Goal: Task Accomplishment & Management: Manage account settings

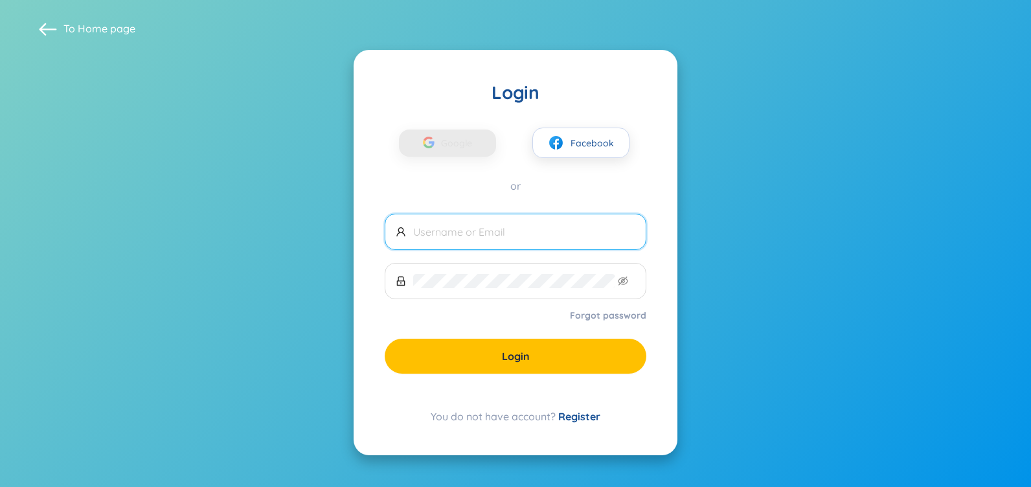
click at [536, 234] on input "text" at bounding box center [524, 232] width 222 height 14
type input "[EMAIL_ADDRESS][DOMAIN_NAME]"
click at [505, 290] on span at bounding box center [516, 281] width 262 height 36
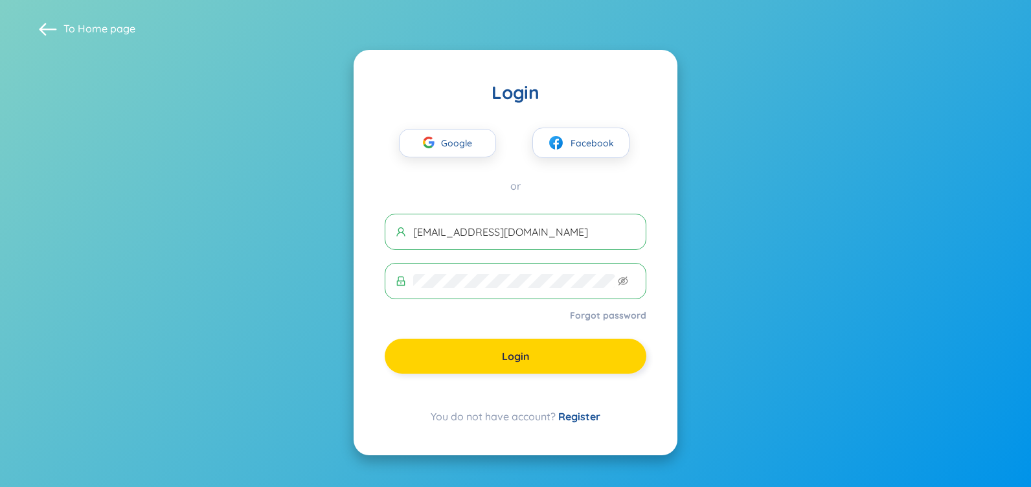
click at [506, 364] on button "Login" at bounding box center [516, 356] width 262 height 35
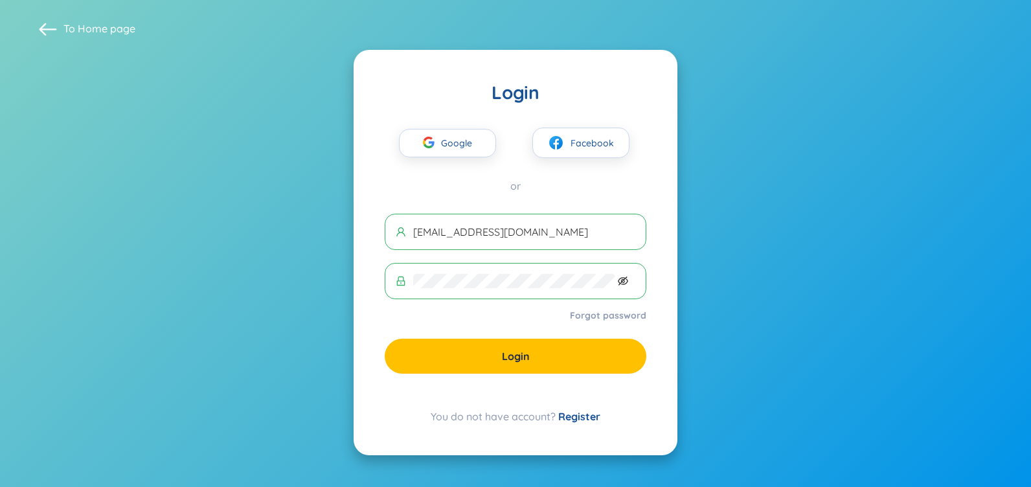
click at [622, 280] on icon "eye-invisible" at bounding box center [623, 281] width 10 height 9
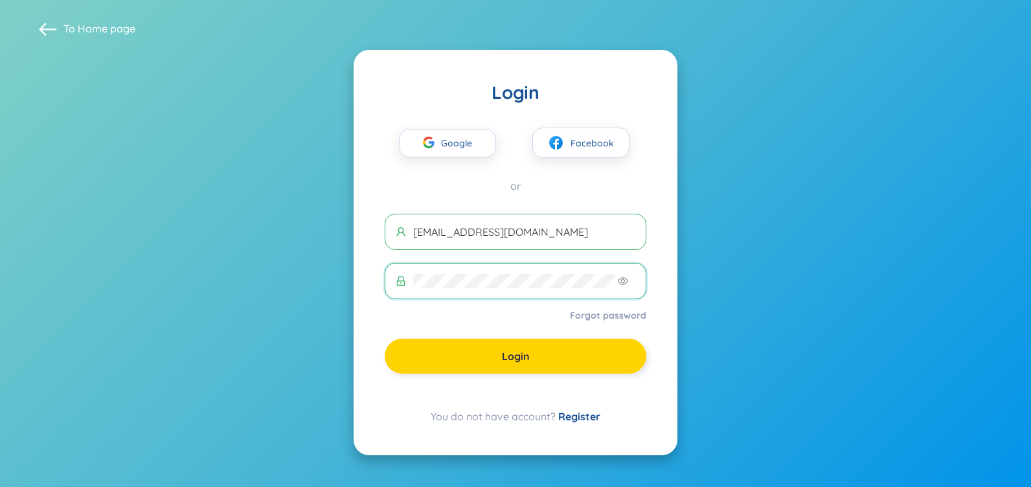
click at [522, 363] on span "Login" at bounding box center [516, 356] width 28 height 14
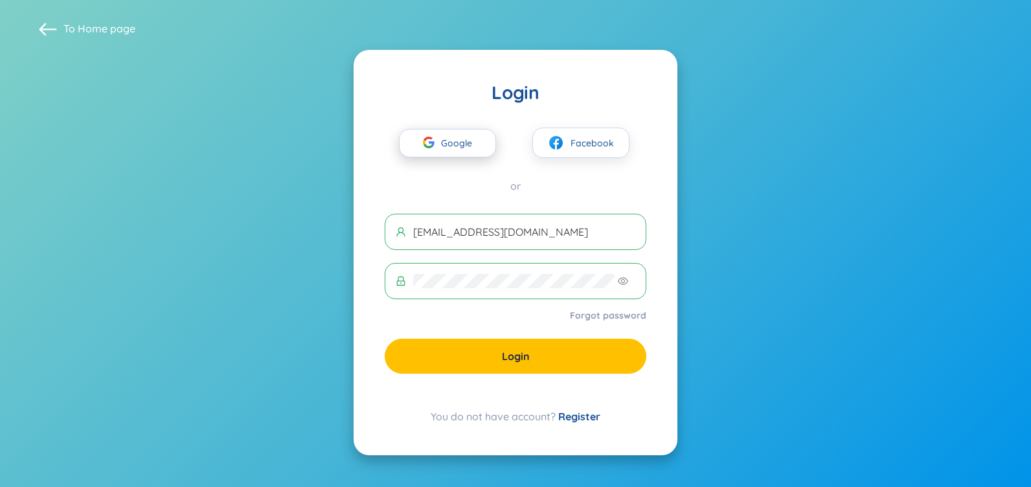
click at [476, 153] on span "Google" at bounding box center [460, 143] width 38 height 27
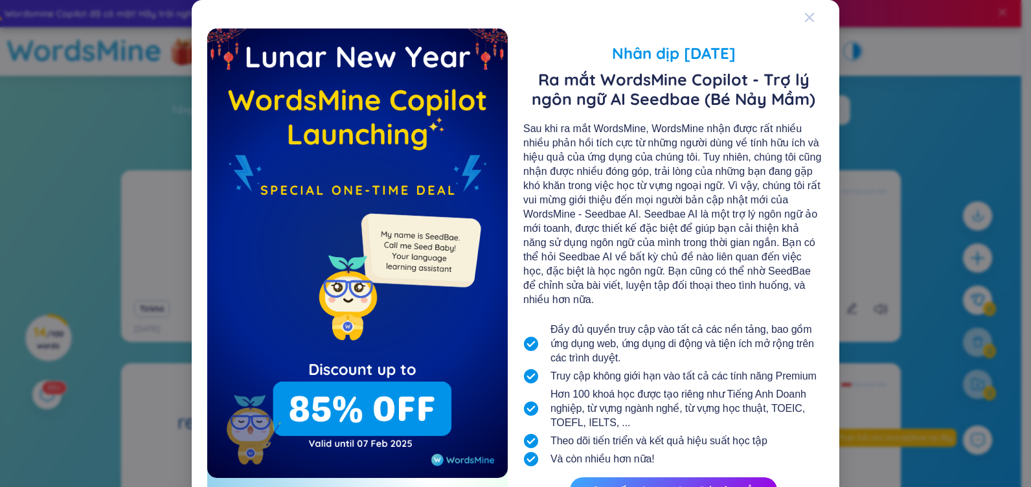
click at [809, 8] on div "Close" at bounding box center [810, 17] width 10 height 35
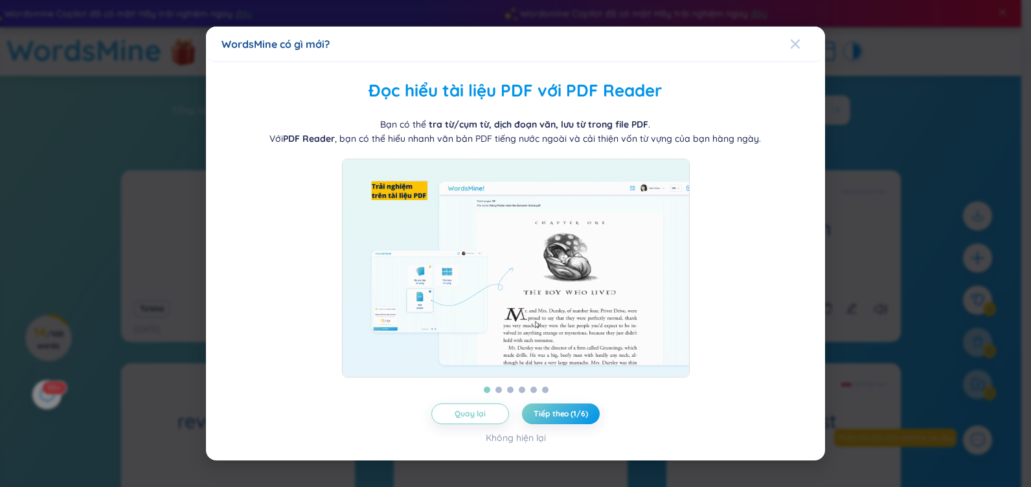
click at [796, 39] on icon "Close" at bounding box center [795, 44] width 10 height 10
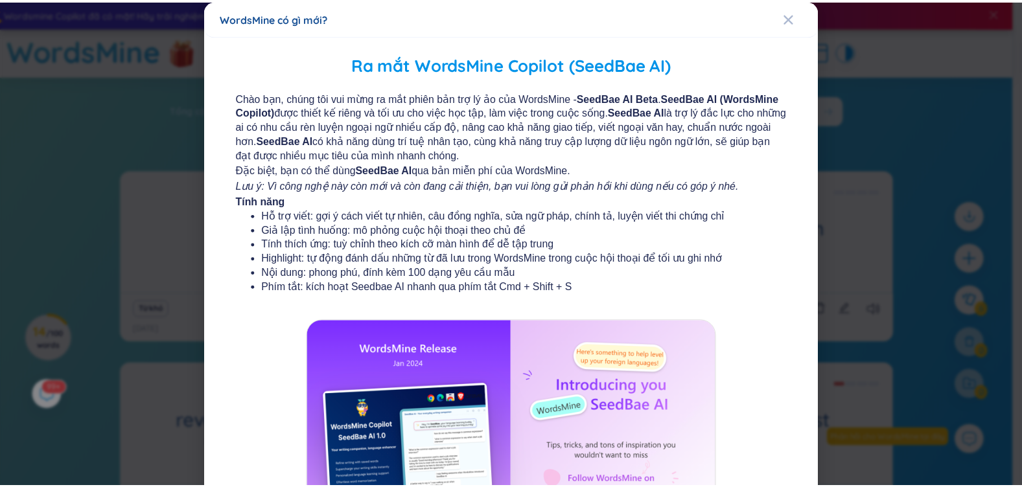
scroll to position [135, 0]
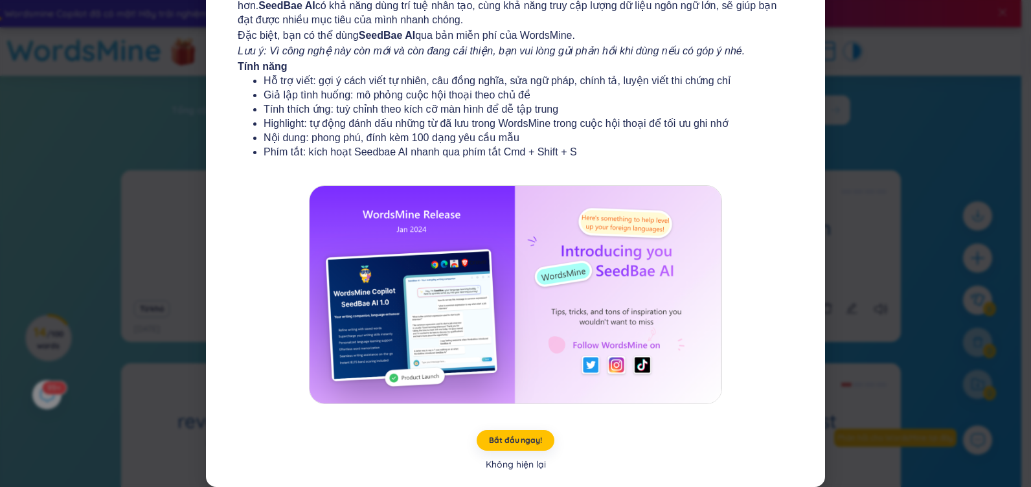
click at [502, 463] on div "Không hiện lại" at bounding box center [516, 464] width 60 height 14
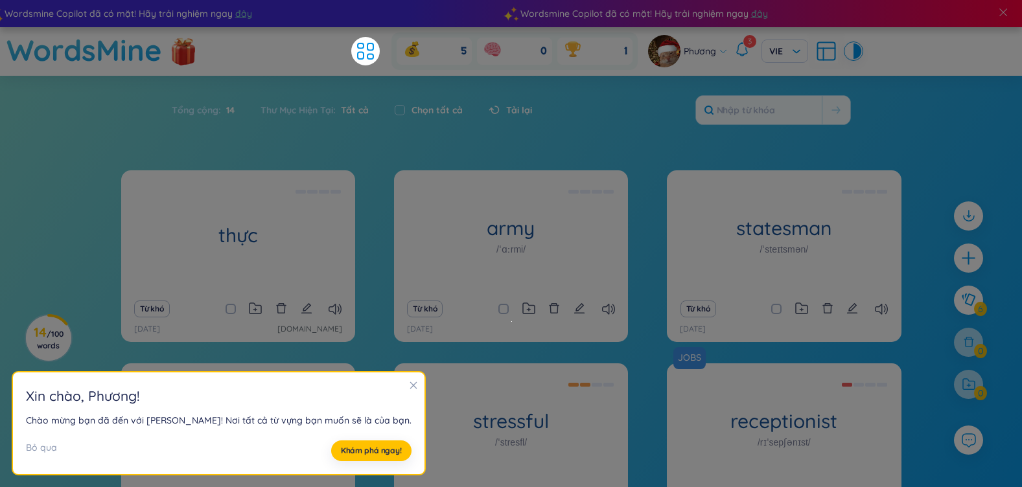
click at [409, 384] on icon "close" at bounding box center [413, 385] width 9 height 9
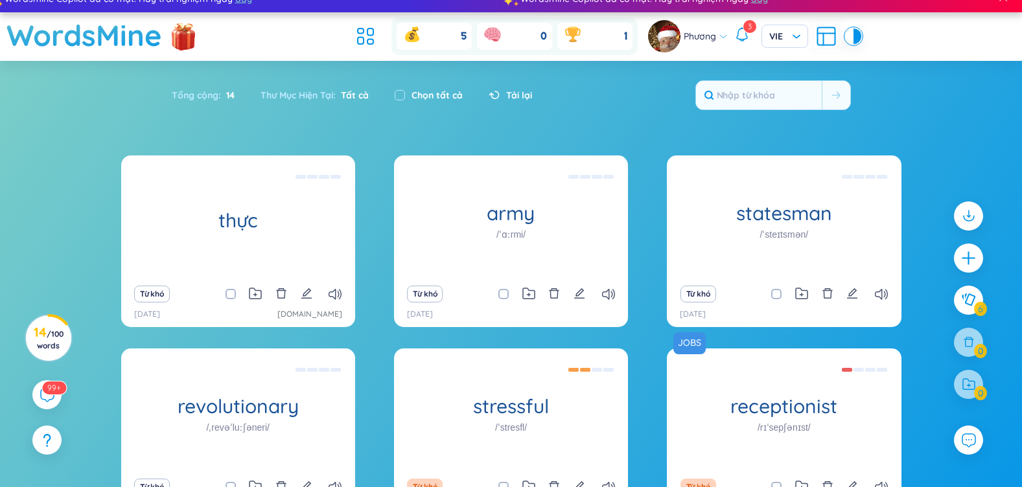
scroll to position [25, 0]
